Goal: Task Accomplishment & Management: Use online tool/utility

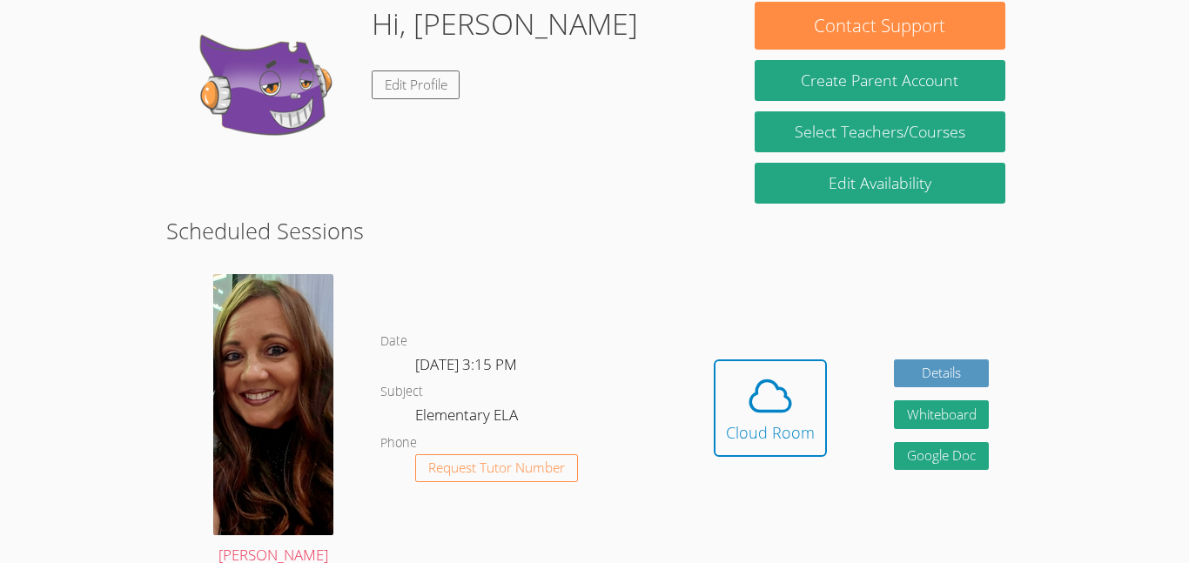
scroll to position [282, 0]
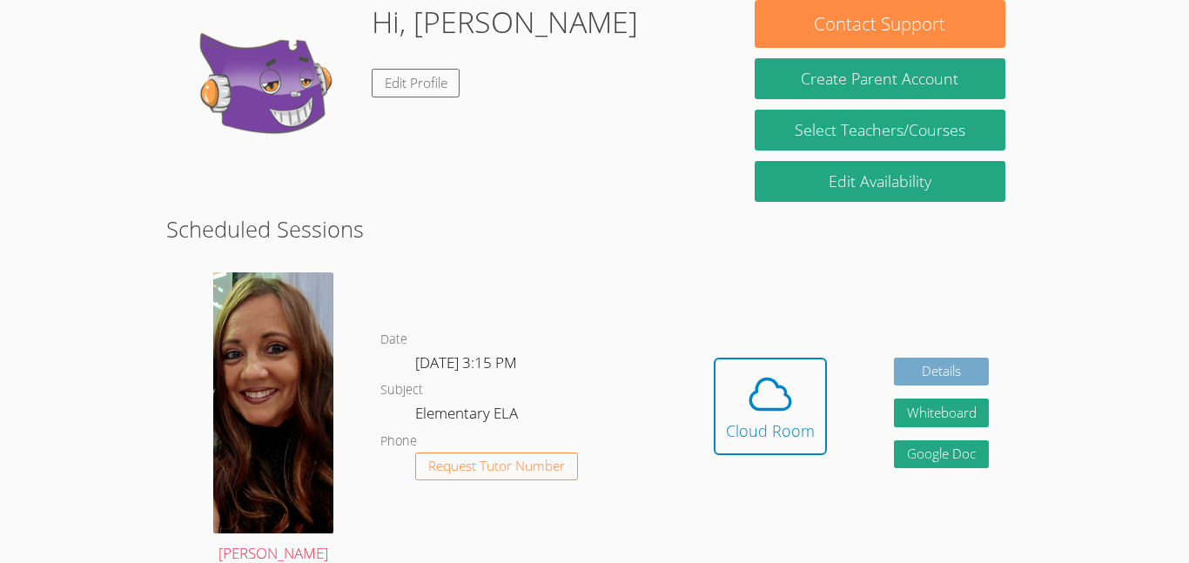
click at [959, 359] on link "Details" at bounding box center [942, 372] width 96 height 29
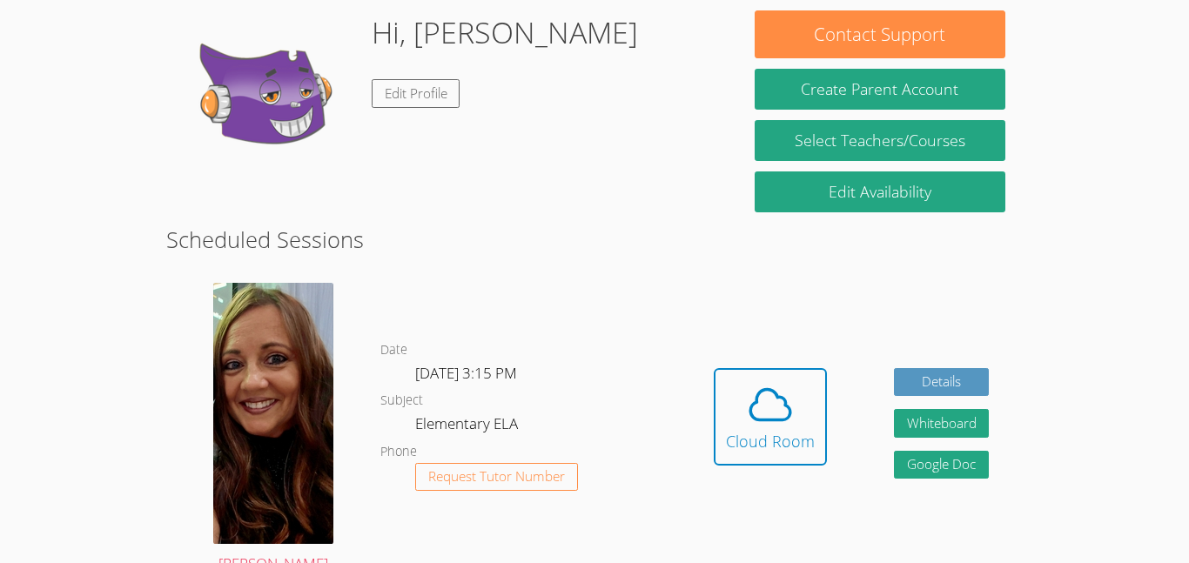
scroll to position [275, 0]
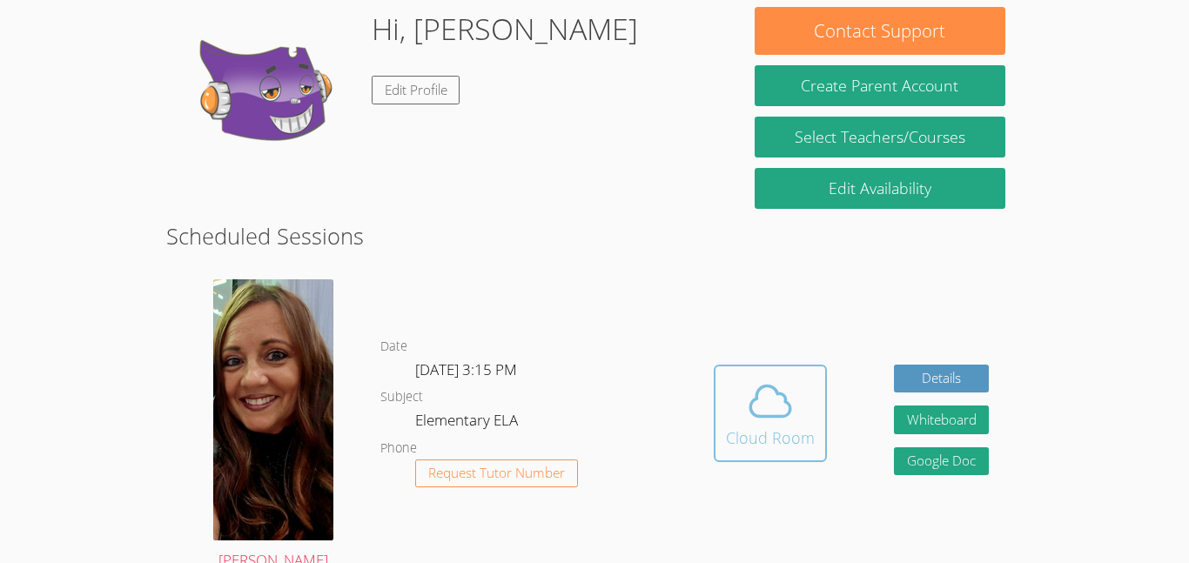
click at [780, 426] on div "Cloud Room" at bounding box center [770, 438] width 89 height 24
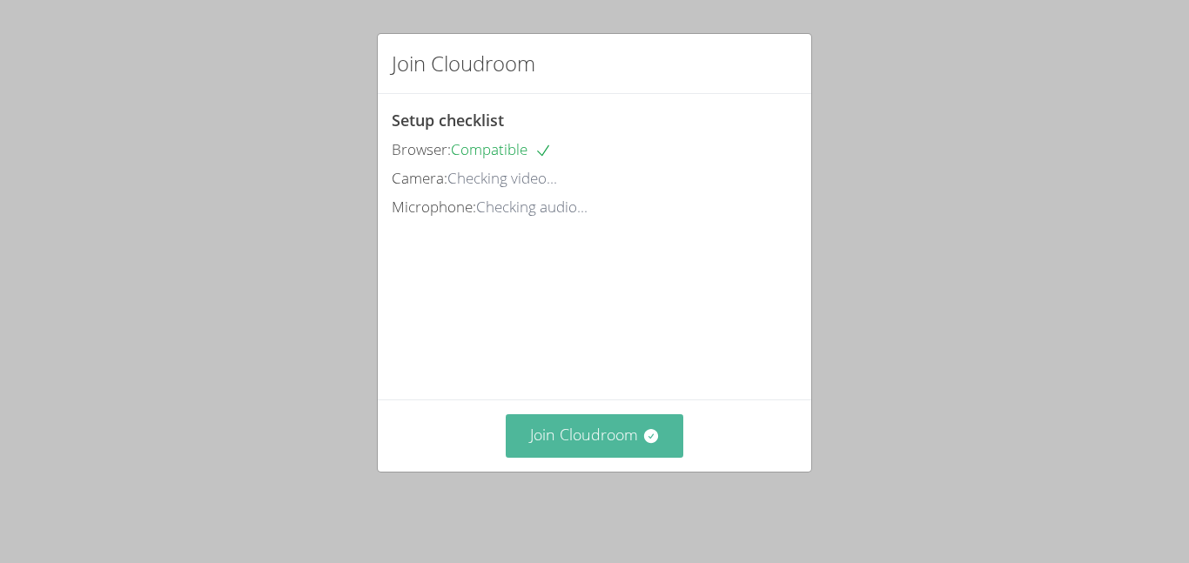
click at [612, 457] on button "Join Cloudroom" at bounding box center [595, 435] width 178 height 43
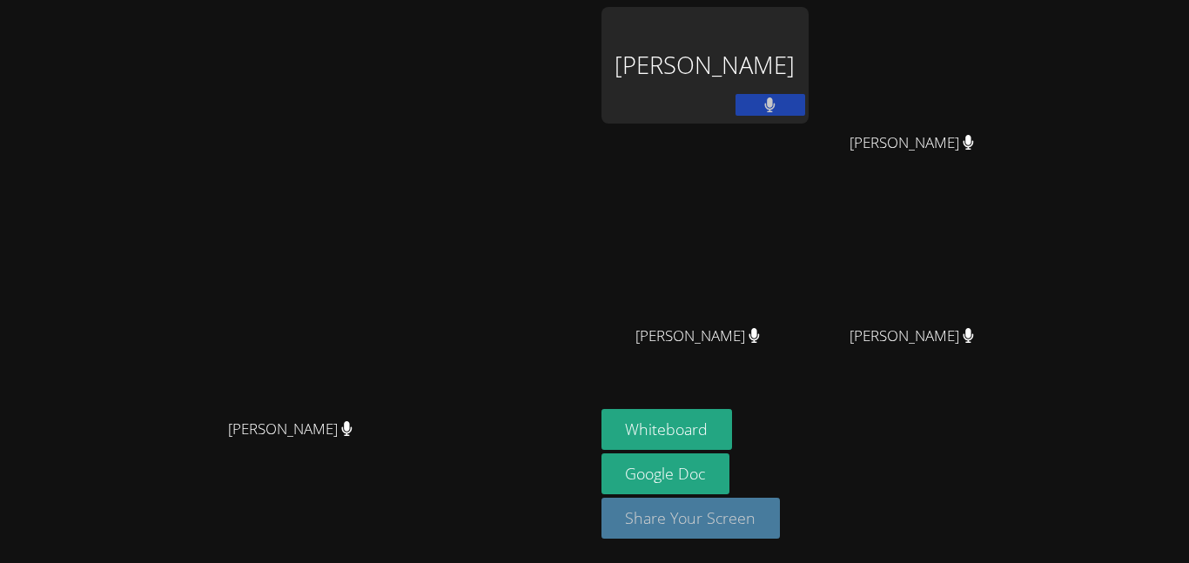
click at [781, 533] on button "Share Your Screen" at bounding box center [690, 518] width 179 height 41
click at [733, 430] on button "Whiteboard" at bounding box center [666, 427] width 131 height 41
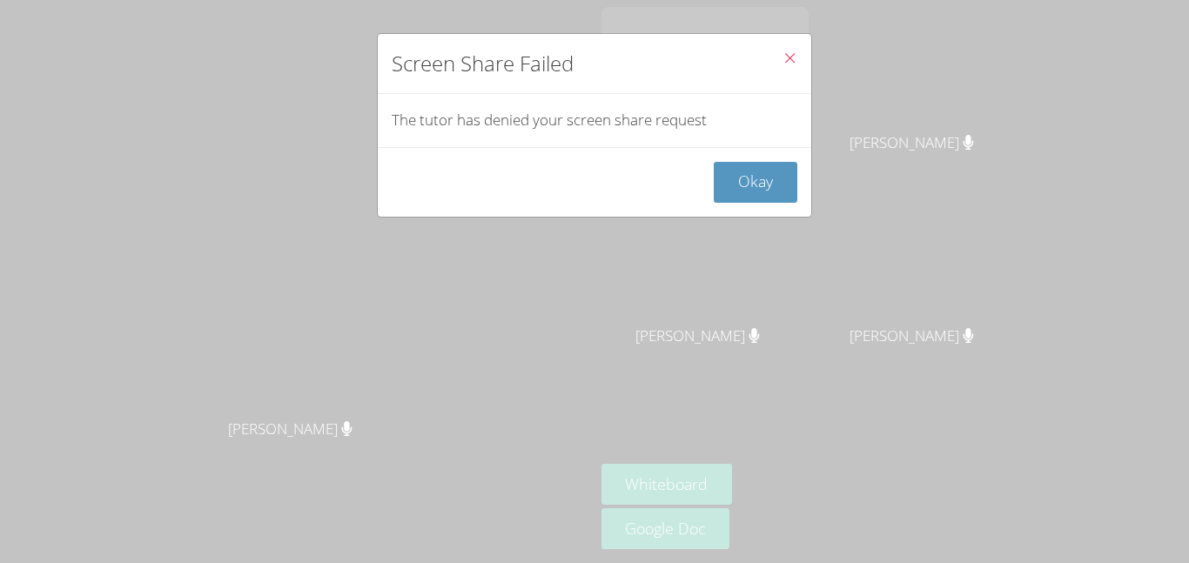
click at [788, 60] on icon "Close" at bounding box center [790, 57] width 15 height 15
click at [736, 185] on button "Okay" at bounding box center [756, 182] width 84 height 41
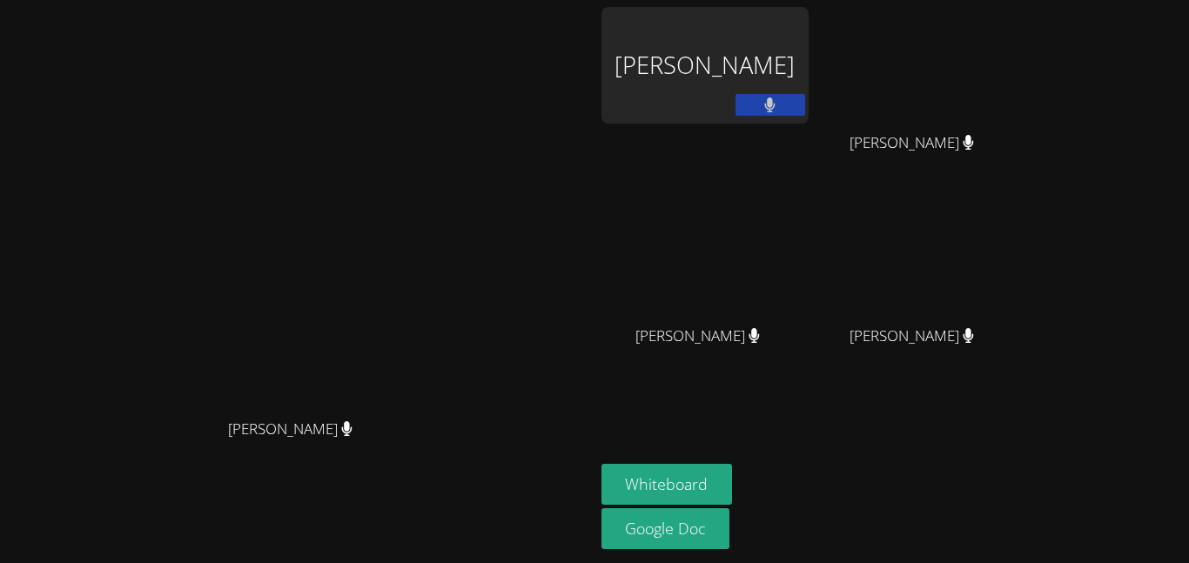
click at [809, 101] on div "[PERSON_NAME]" at bounding box center [704, 65] width 207 height 117
click at [805, 109] on button at bounding box center [771, 105] width 70 height 22
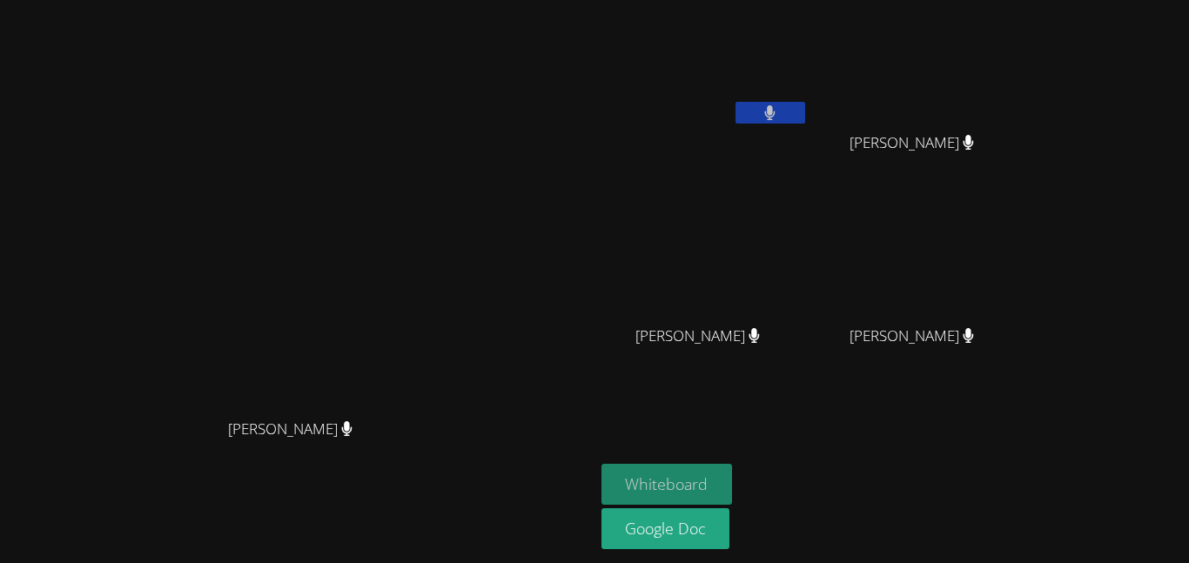
click at [733, 466] on button "Whiteboard" at bounding box center [666, 484] width 131 height 41
click at [795, 455] on aside "[PERSON_NAME] [PERSON_NAME] [PERSON_NAME] [PERSON_NAME] [PERSON_NAME] [PERSON_N…" at bounding box center [812, 281] width 435 height 563
click at [733, 471] on button "Whiteboard" at bounding box center [666, 484] width 131 height 41
